Goal: Transaction & Acquisition: Register for event/course

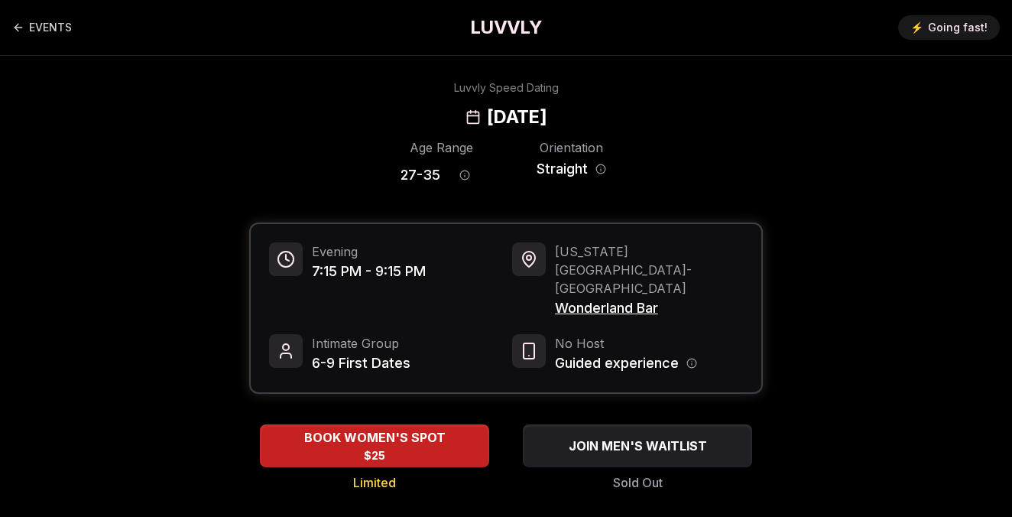
click at [303, 87] on div "Luvvly Speed Dating Tuesday, September 9th" at bounding box center [505, 104] width 987 height 49
